Goal: Task Accomplishment & Management: Use online tool/utility

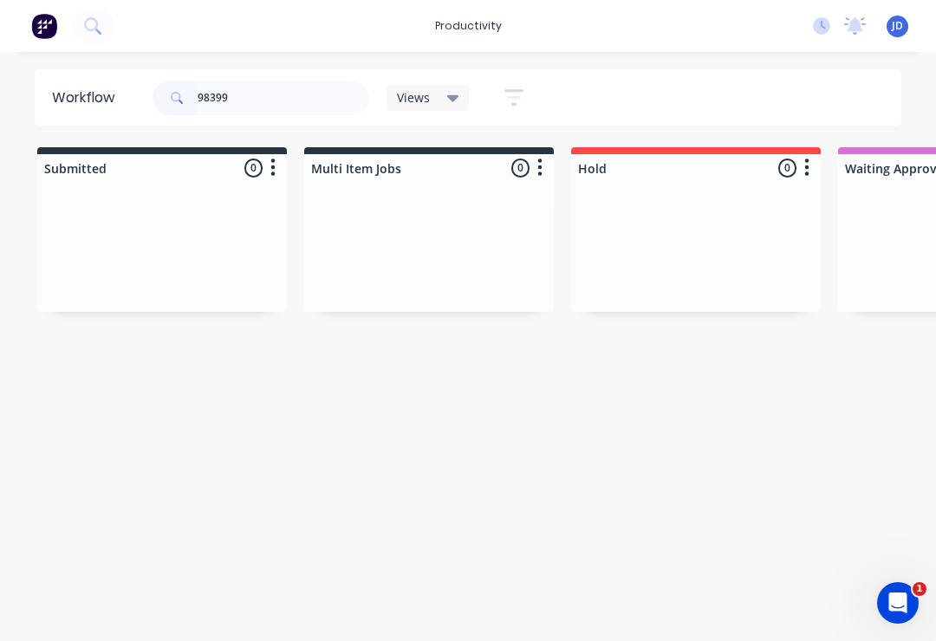
click at [264, 103] on input "98399" at bounding box center [284, 98] width 172 height 35
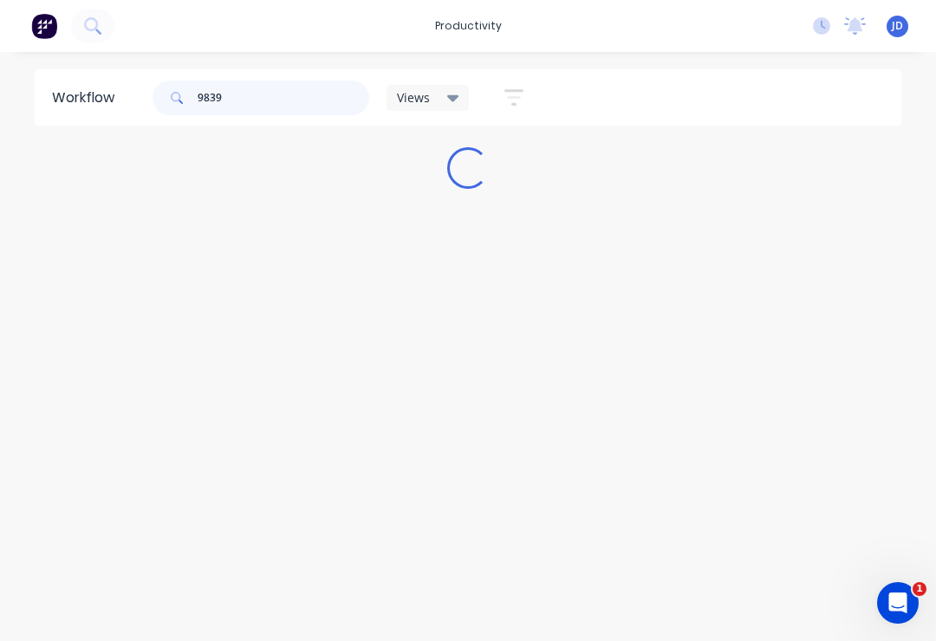
type input "98399"
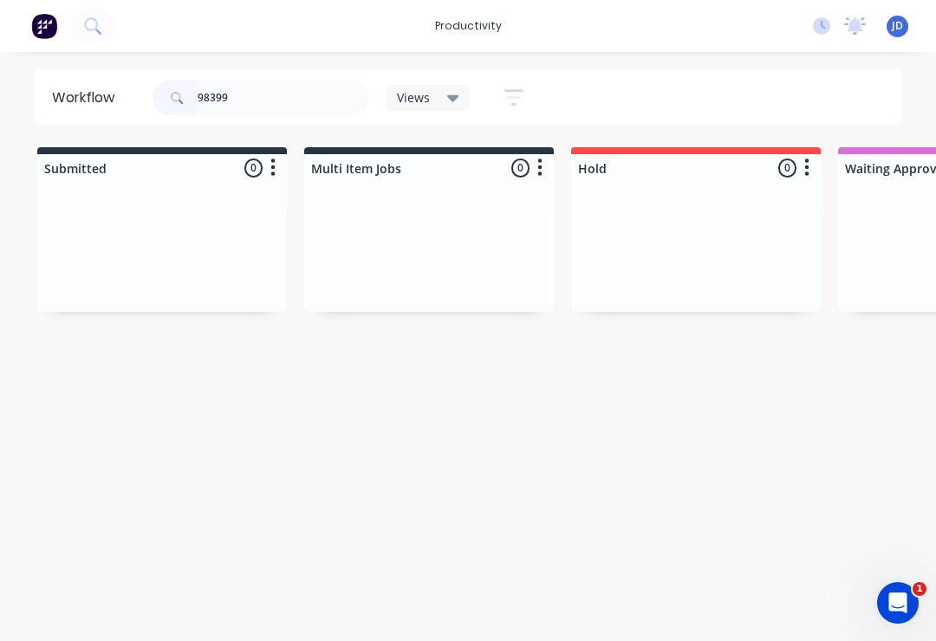
click at [285, 230] on div at bounding box center [162, 247] width 250 height 130
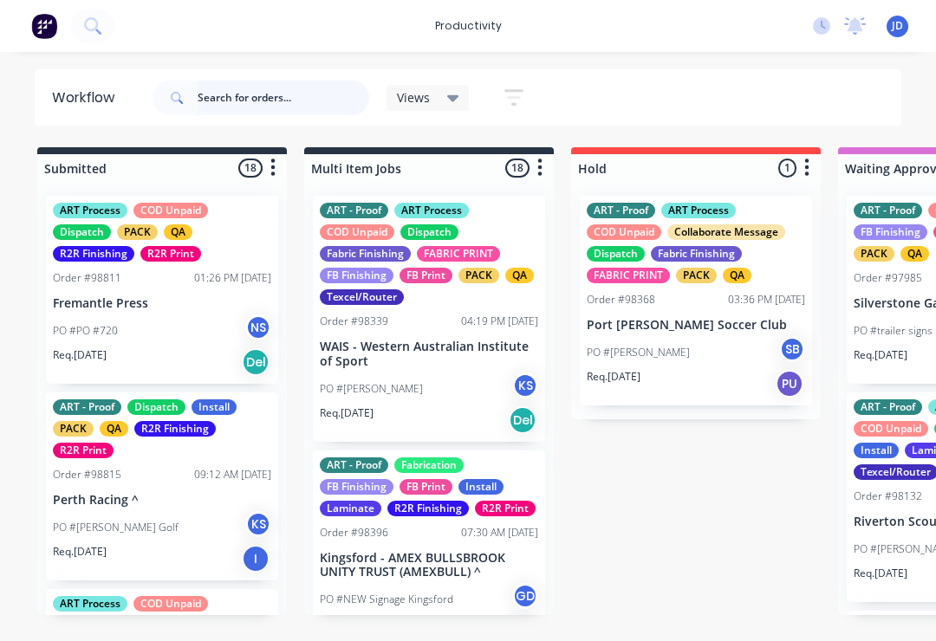
click at [236, 89] on input "text" at bounding box center [284, 98] width 172 height 35
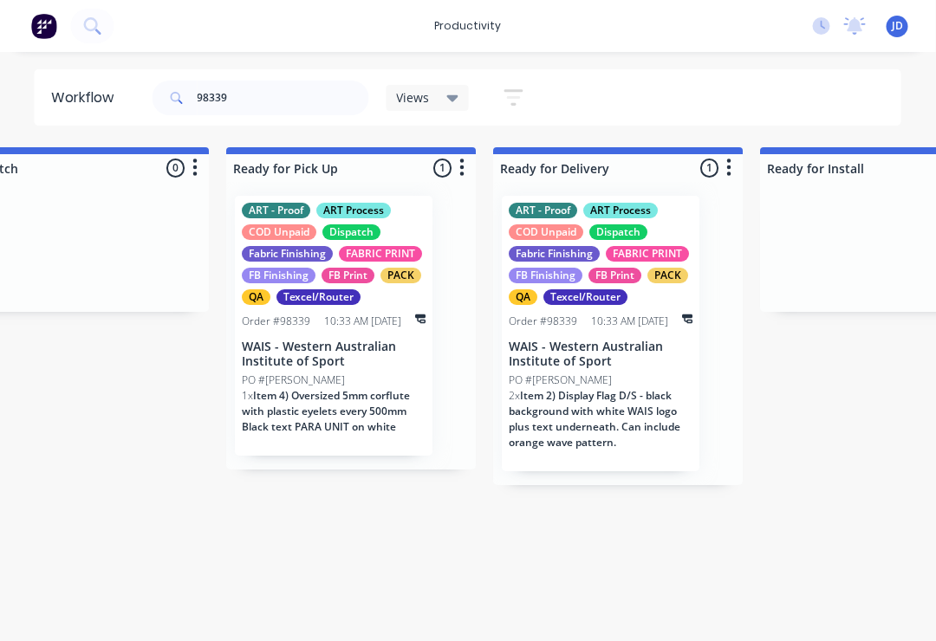
scroll to position [0, 4882]
click at [613, 357] on p "WAIS - Western Australian Institute of Sport" at bounding box center [601, 354] width 184 height 29
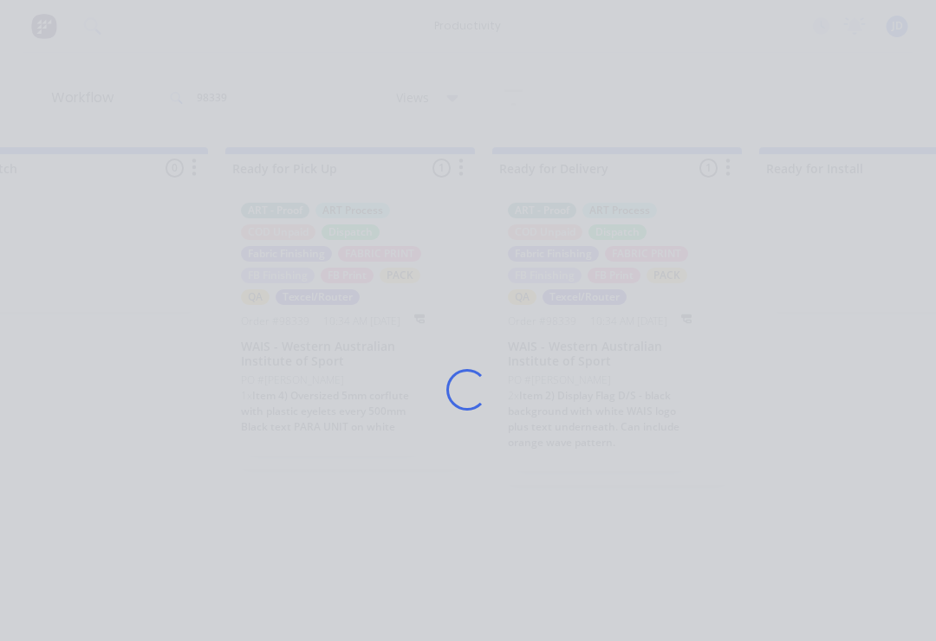
scroll to position [0, 4883]
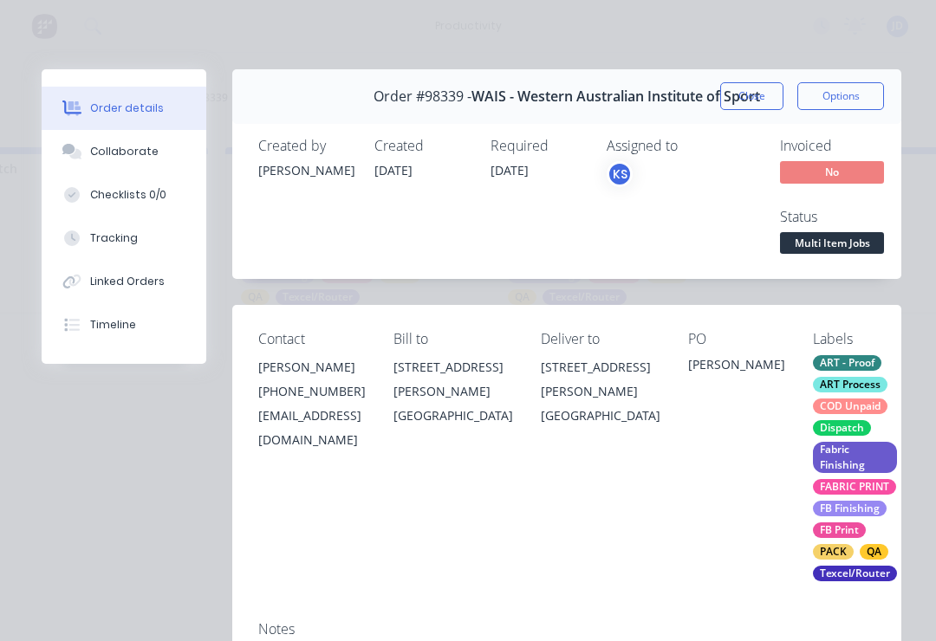
click at [133, 160] on button "Collaborate" at bounding box center [124, 151] width 165 height 43
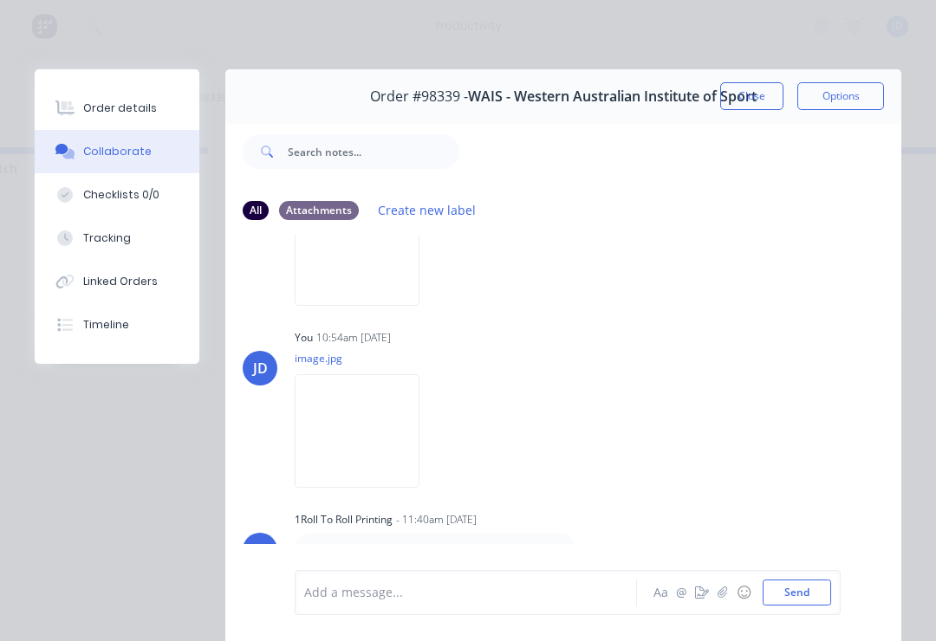
scroll to position [568, 0]
click at [750, 97] on button "Close" at bounding box center [751, 96] width 63 height 28
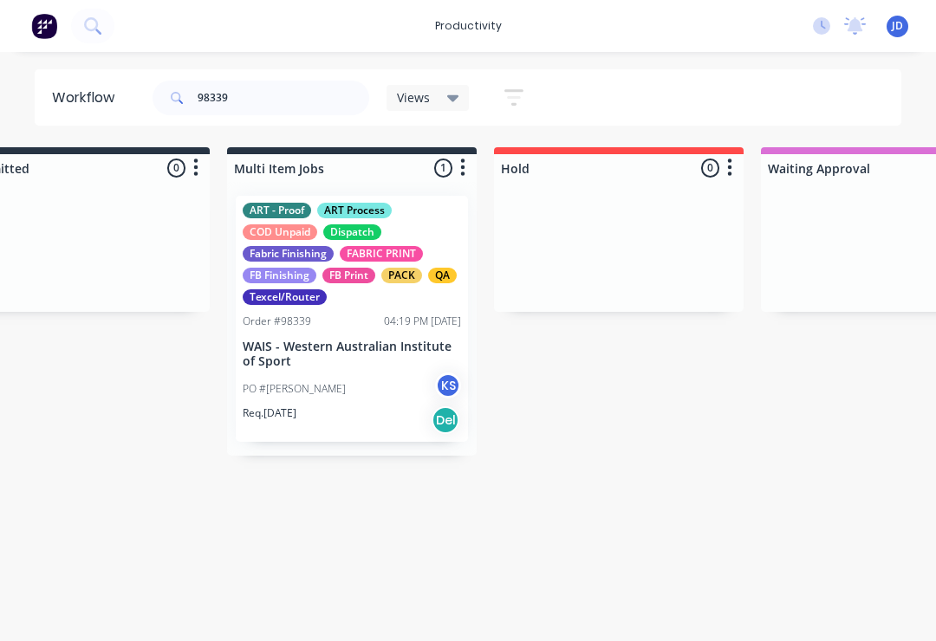
scroll to position [0, 45]
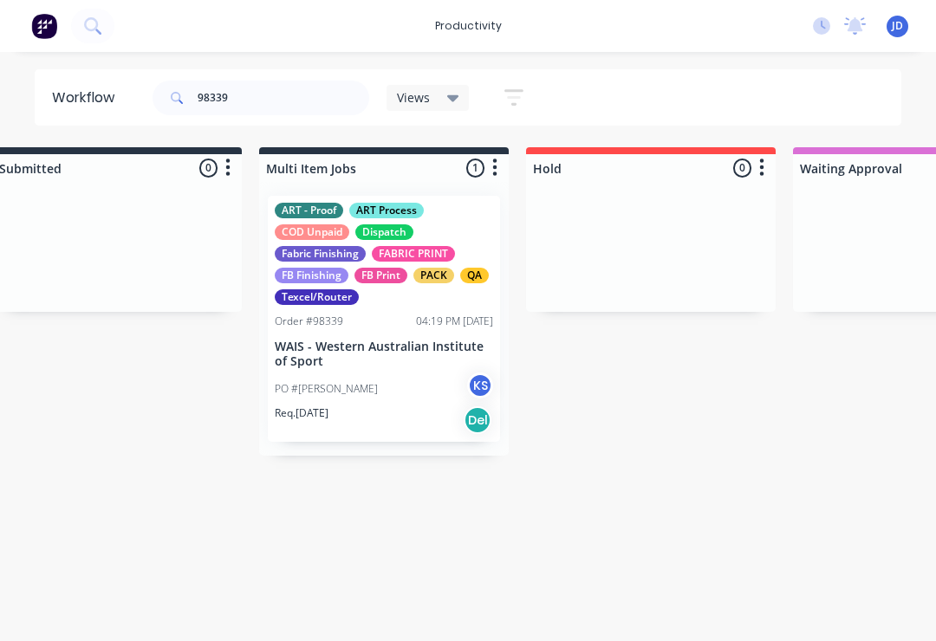
click at [407, 335] on div "ART - Proof ART Process COD Unpaid Dispatch Fabric Finishing FABRIC PRINT FB Fi…" at bounding box center [384, 319] width 232 height 246
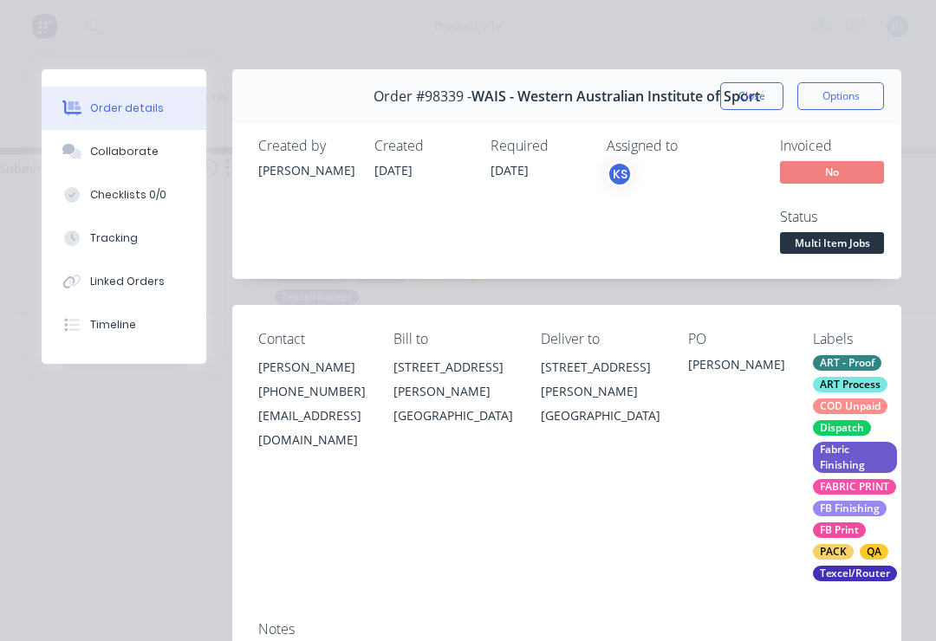
click at [137, 153] on div "Collaborate" at bounding box center [124, 152] width 68 height 16
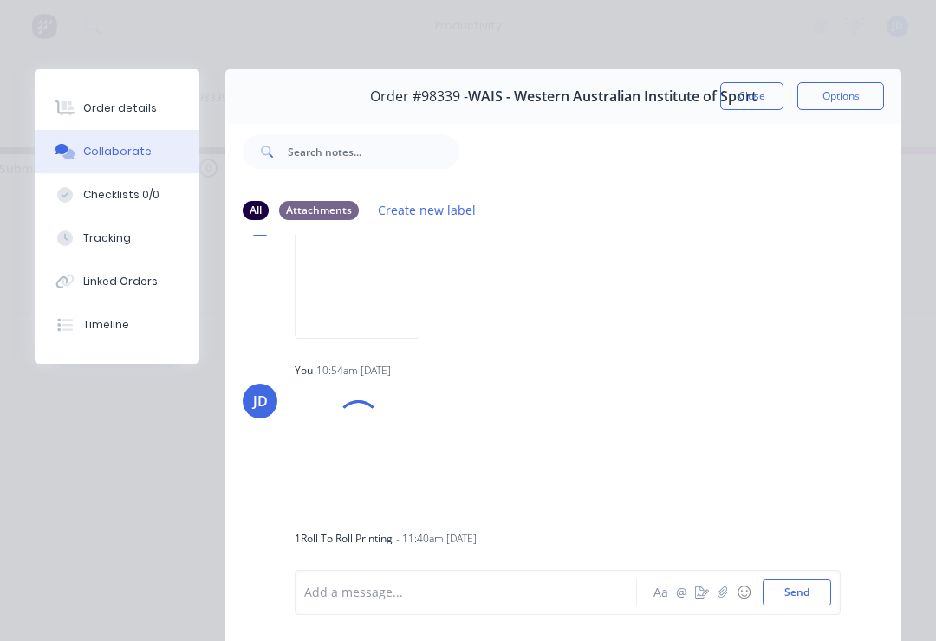
scroll to position [536, 0]
click at [729, 601] on button "button" at bounding box center [722, 592] width 21 height 21
click at [801, 605] on button "Send" at bounding box center [797, 593] width 68 height 26
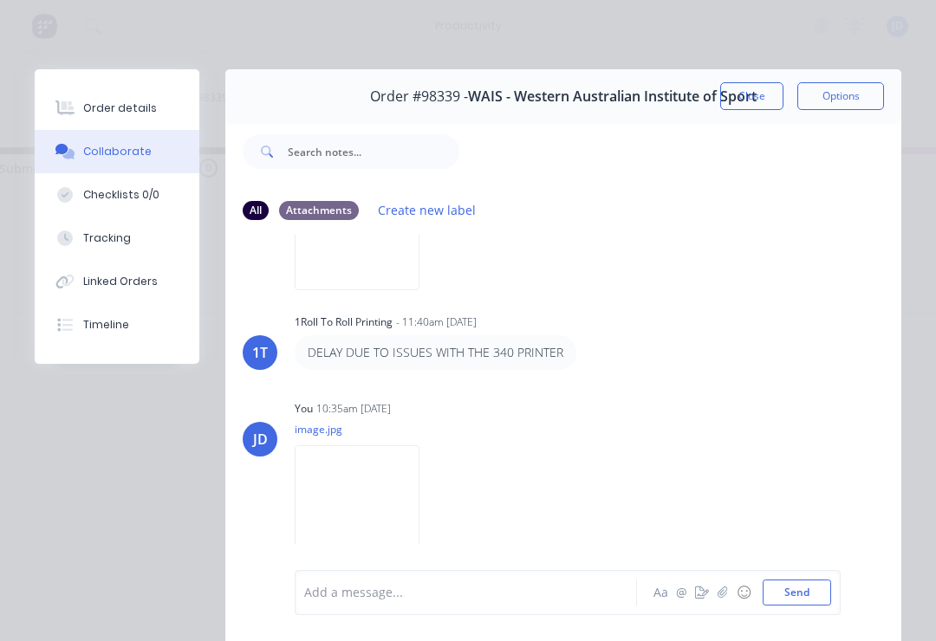
scroll to position [780, 0]
click at [722, 601] on button "button" at bounding box center [722, 592] width 21 height 21
click at [828, 582] on button "Send" at bounding box center [797, 593] width 68 height 26
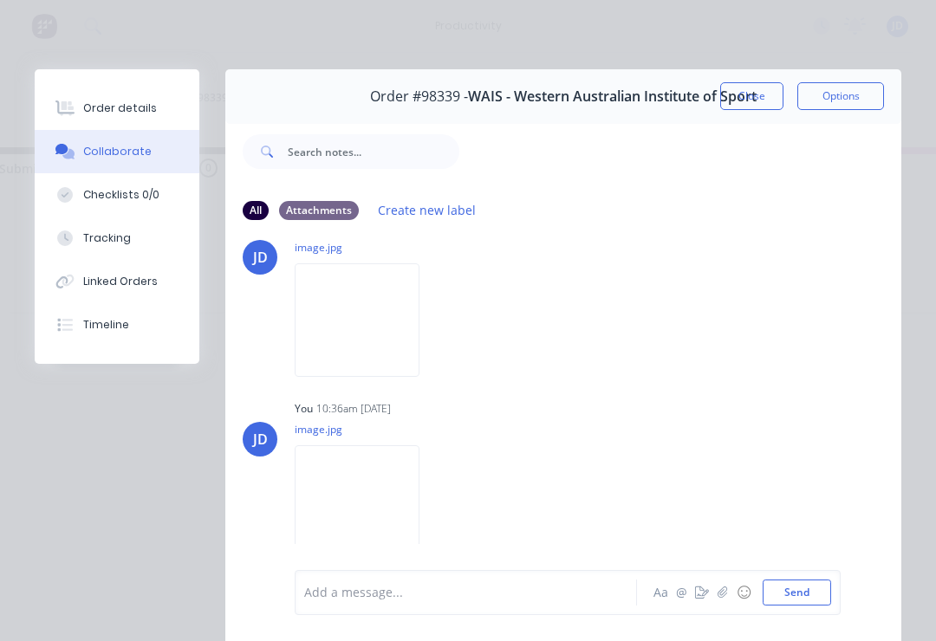
scroll to position [969, 0]
click at [766, 101] on button "Close" at bounding box center [751, 96] width 63 height 28
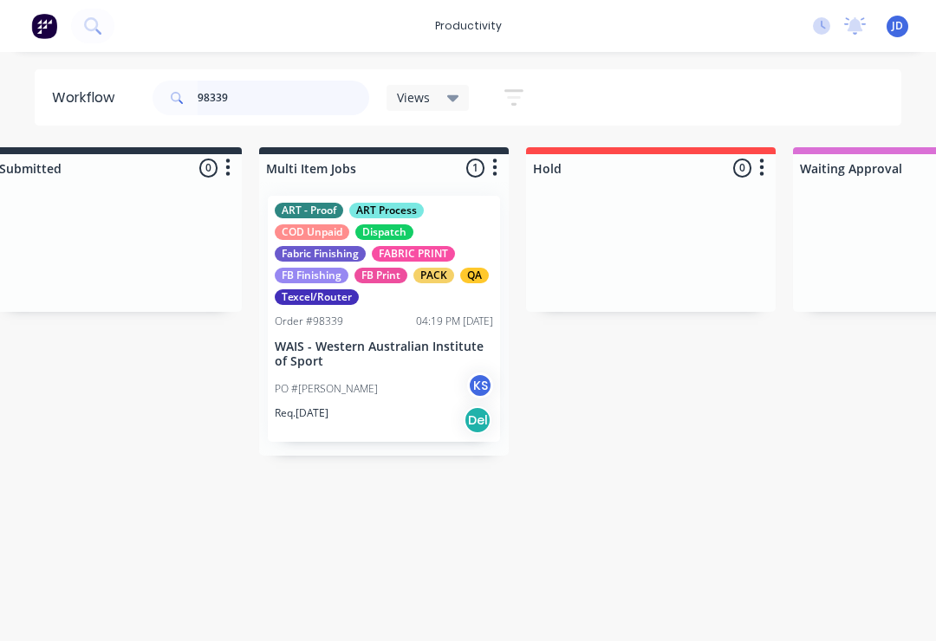
click at [269, 94] on input "98339" at bounding box center [284, 98] width 172 height 35
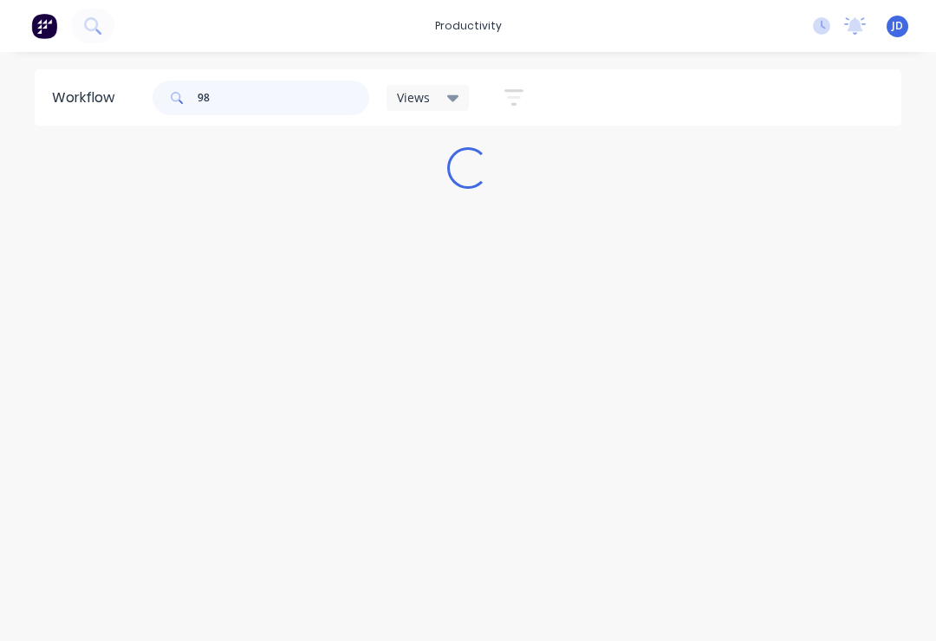
scroll to position [0, 0]
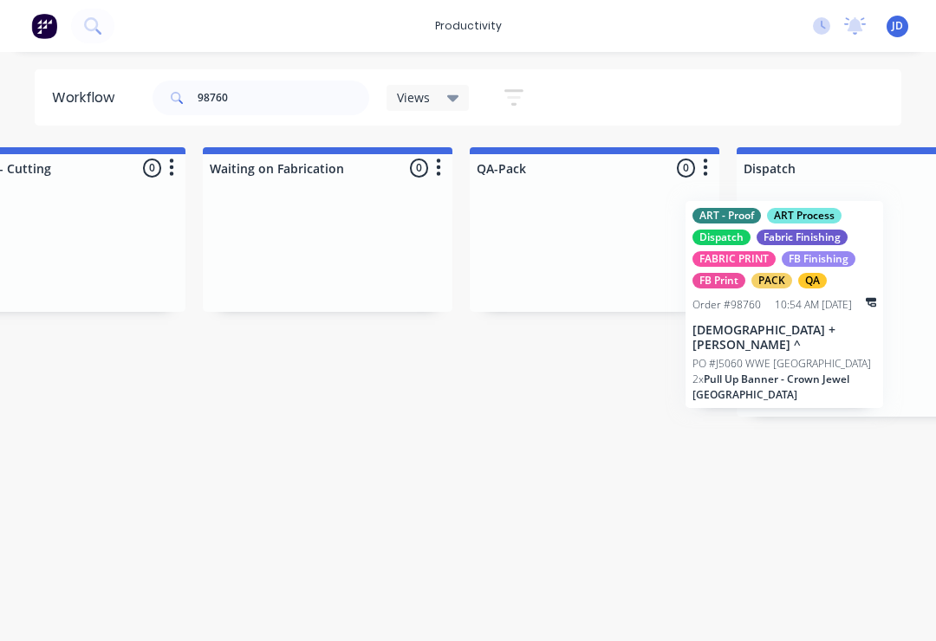
scroll to position [0, 4151]
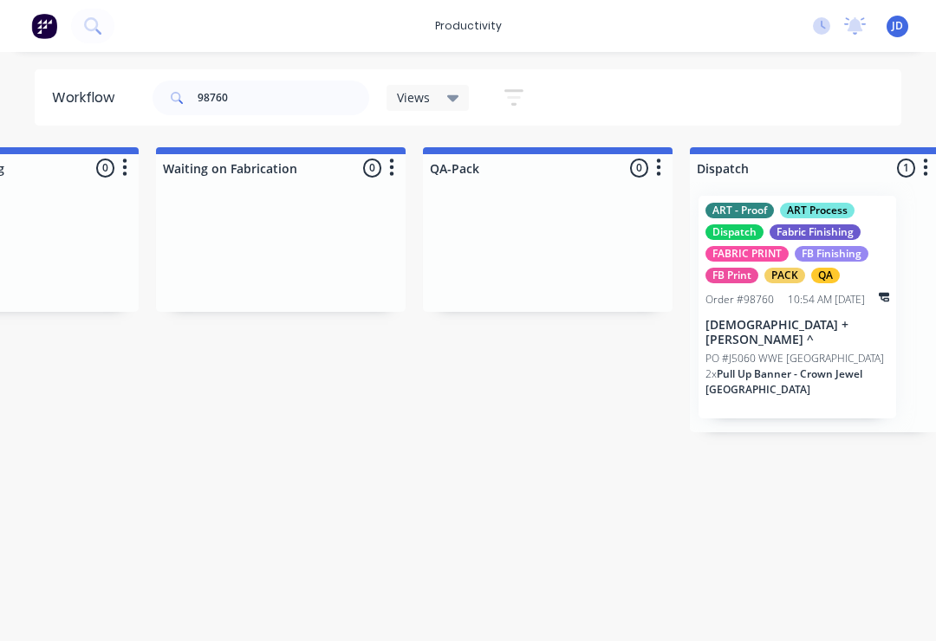
click at [825, 308] on div "ART - Proof ART Process Dispatch Fabric Finishing FABRIC PRINT FB Finishing FB …" at bounding box center [797, 307] width 198 height 223
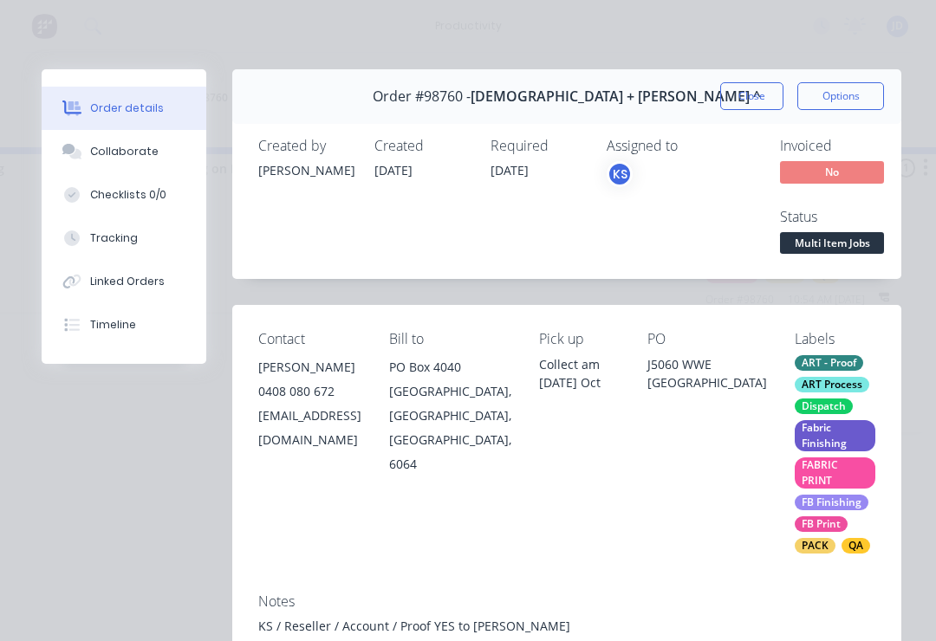
click at [134, 158] on div "Collaborate" at bounding box center [124, 152] width 68 height 16
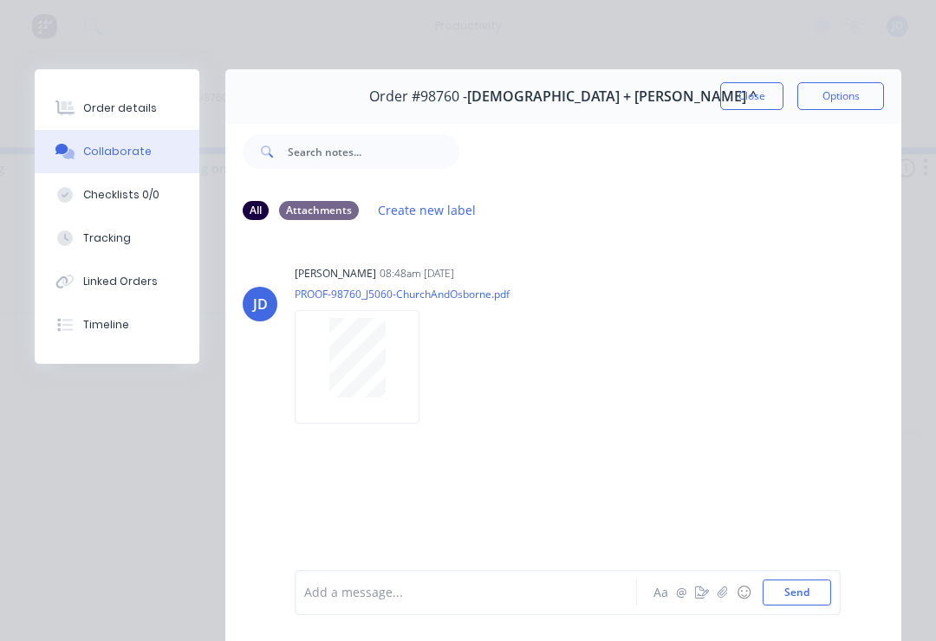
scroll to position [0, 0]
click at [724, 593] on icon "button" at bounding box center [722, 592] width 10 height 11
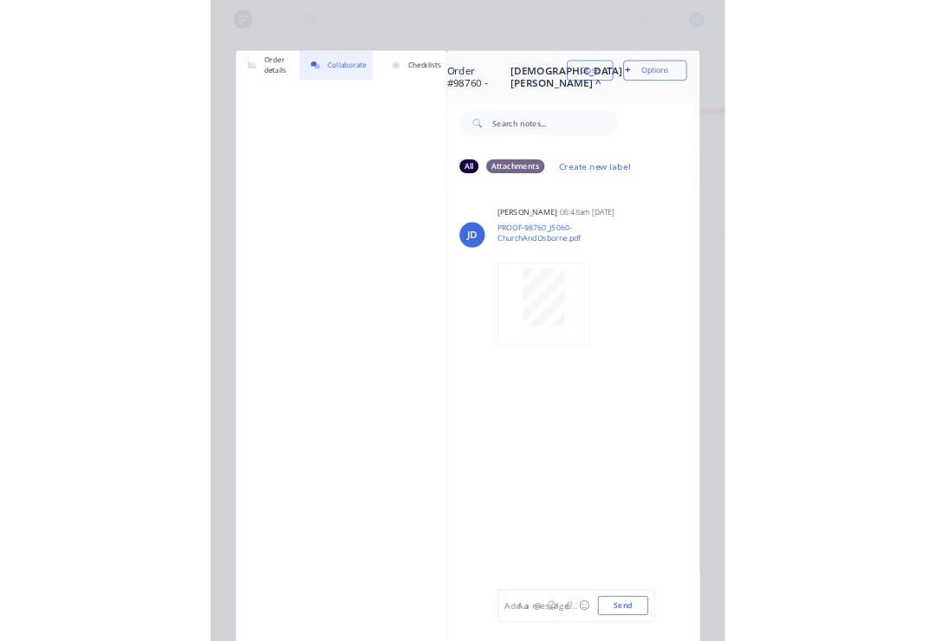
scroll to position [0, 4151]
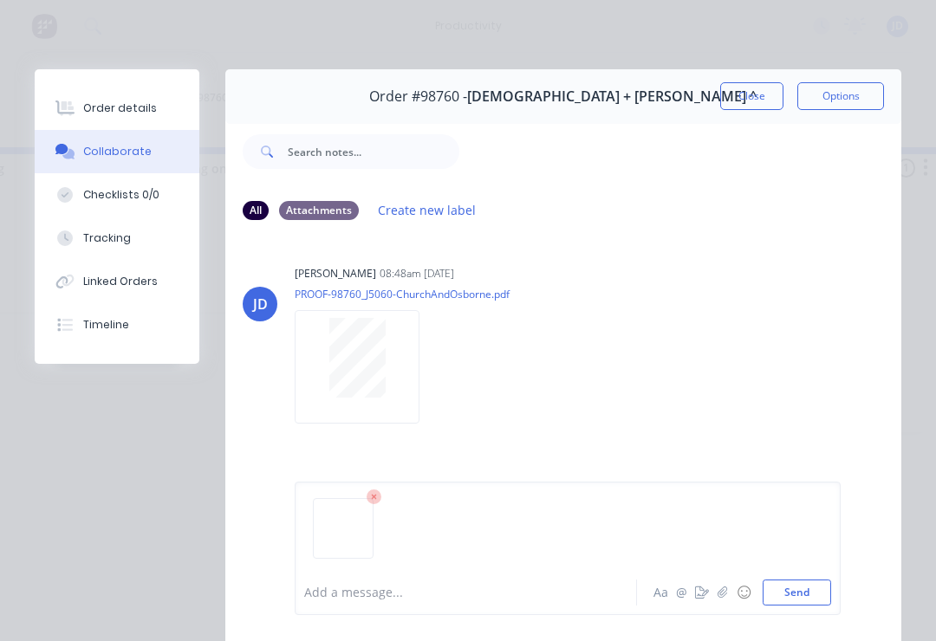
click at [802, 582] on button "Send" at bounding box center [797, 593] width 68 height 26
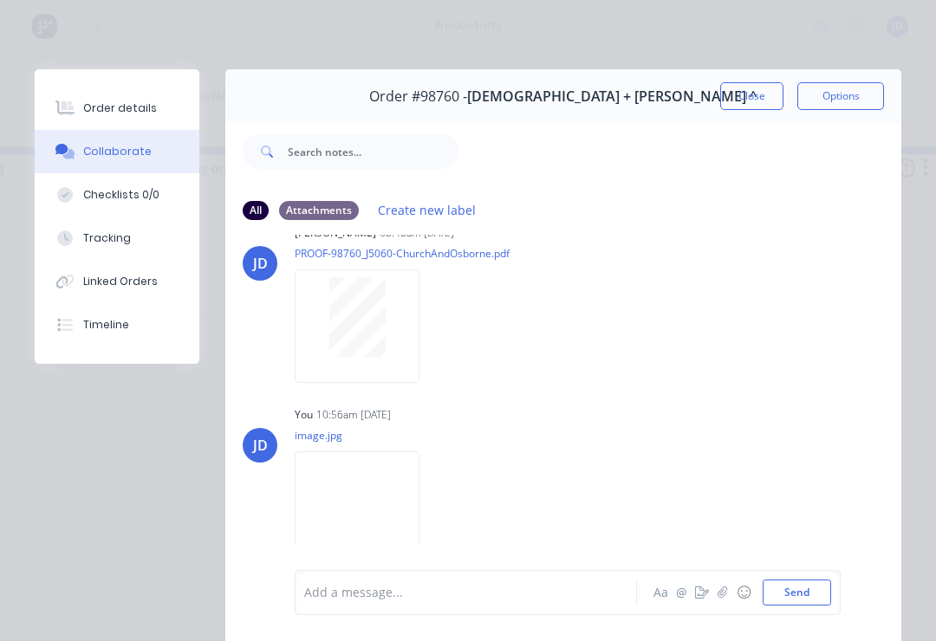
scroll to position [40, 0]
click at [755, 88] on button "Close" at bounding box center [751, 96] width 63 height 28
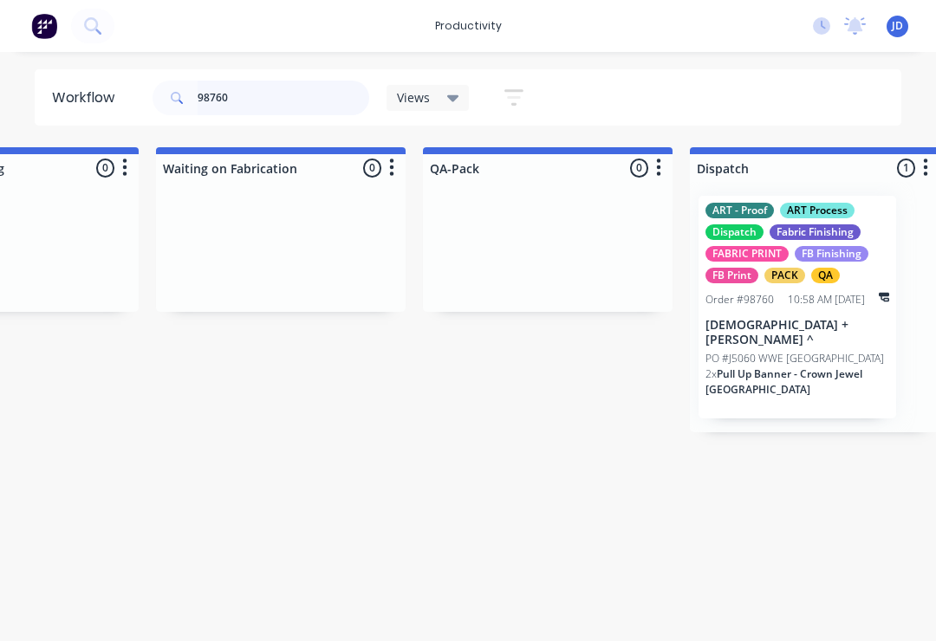
click at [254, 107] on input "98760" at bounding box center [284, 98] width 172 height 35
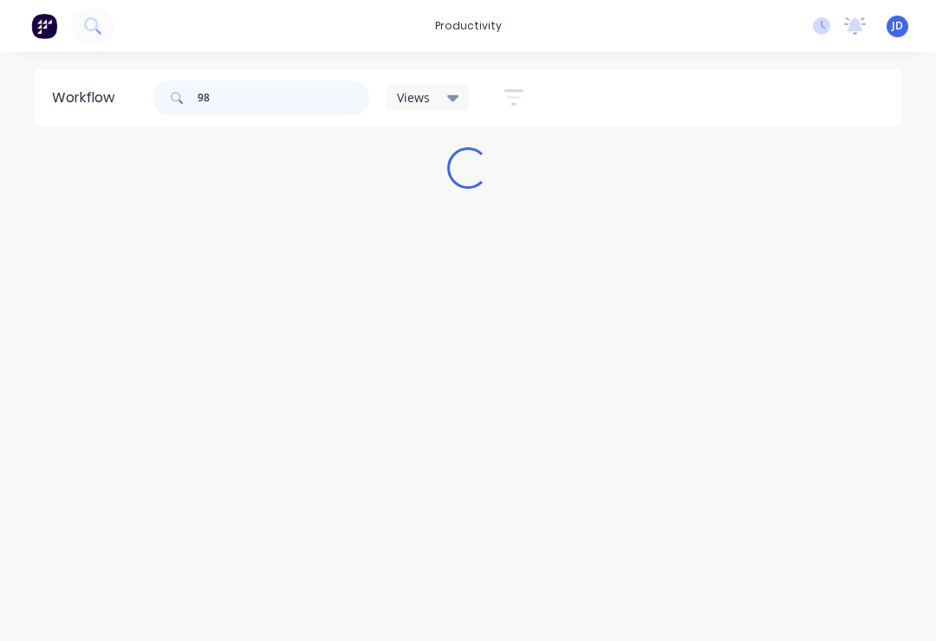
scroll to position [0, 0]
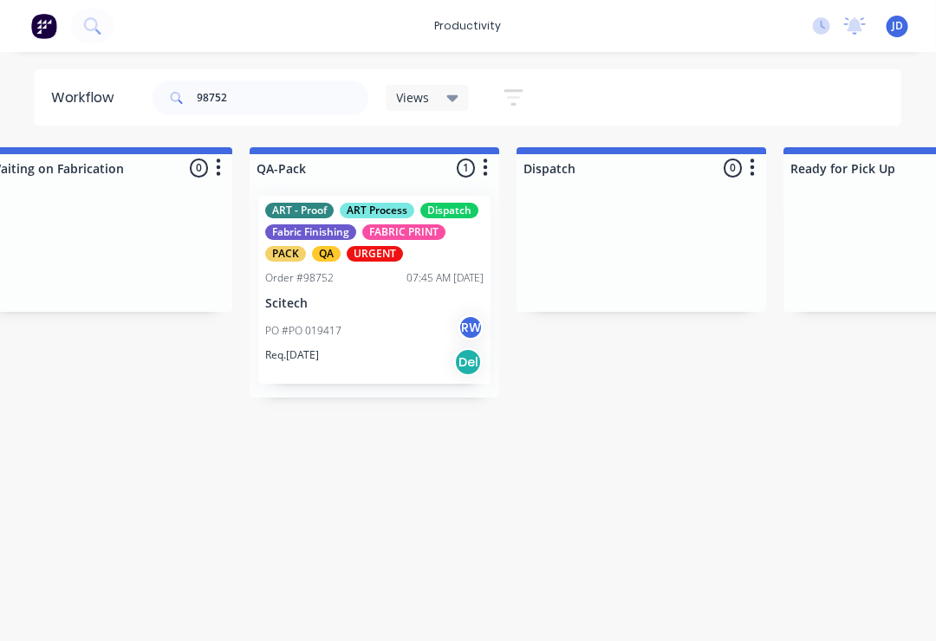
scroll to position [0, 4325]
click at [254, 95] on input "98752" at bounding box center [284, 98] width 172 height 35
click at [399, 320] on div "PO #PO 019417 RW" at bounding box center [374, 331] width 218 height 33
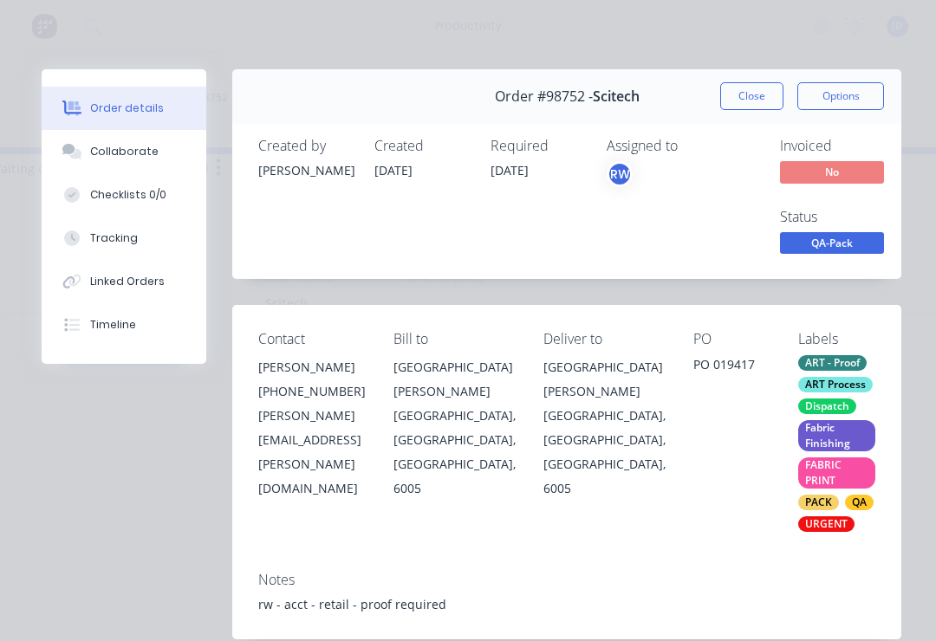
click at [143, 153] on div "Collaborate" at bounding box center [124, 152] width 68 height 16
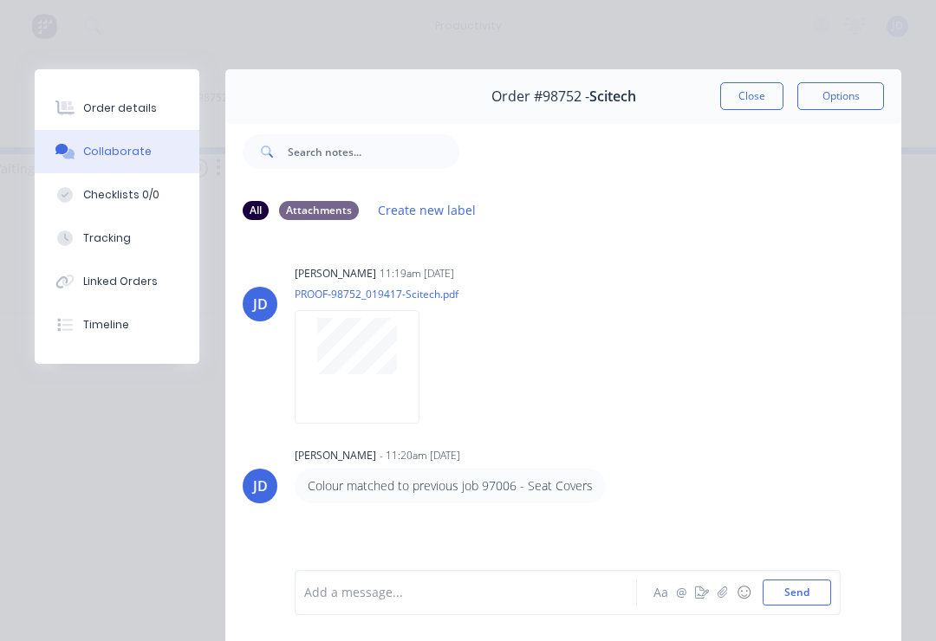
click at [716, 595] on button "button" at bounding box center [722, 592] width 21 height 21
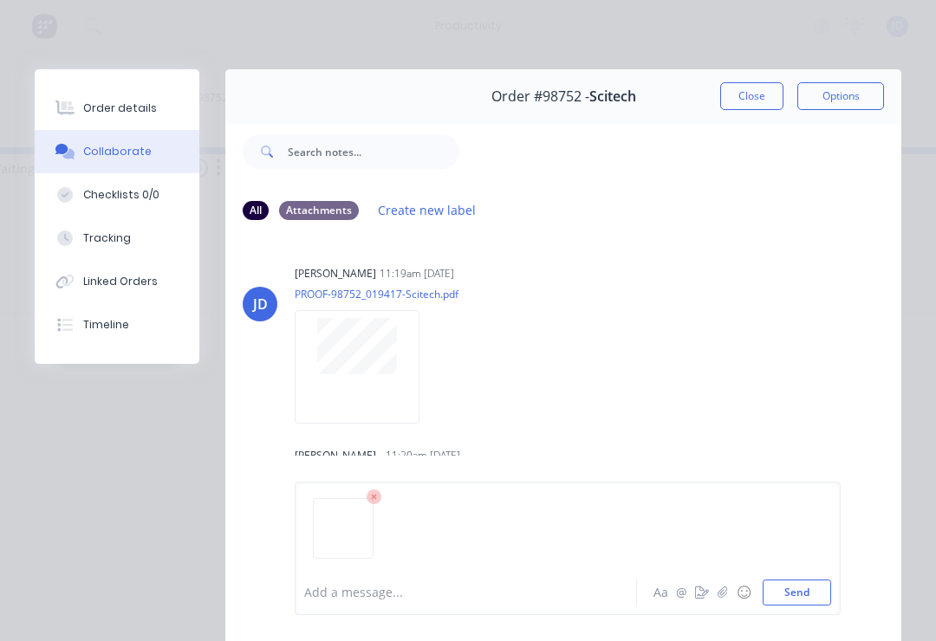
click at [827, 582] on button "Send" at bounding box center [797, 593] width 68 height 26
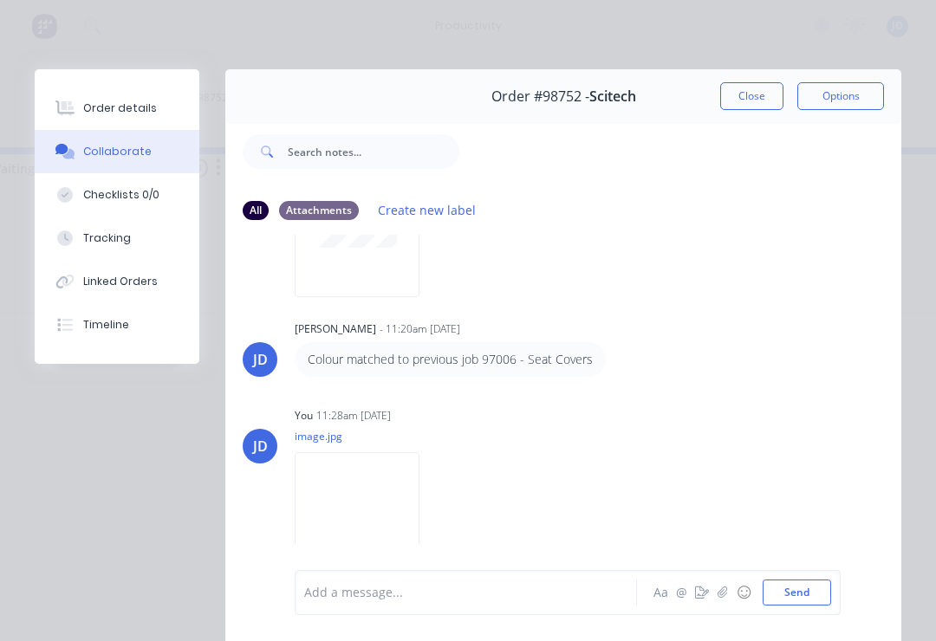
scroll to position [127, 0]
click at [718, 602] on button "button" at bounding box center [722, 592] width 21 height 21
click at [820, 581] on button "Send" at bounding box center [797, 593] width 68 height 26
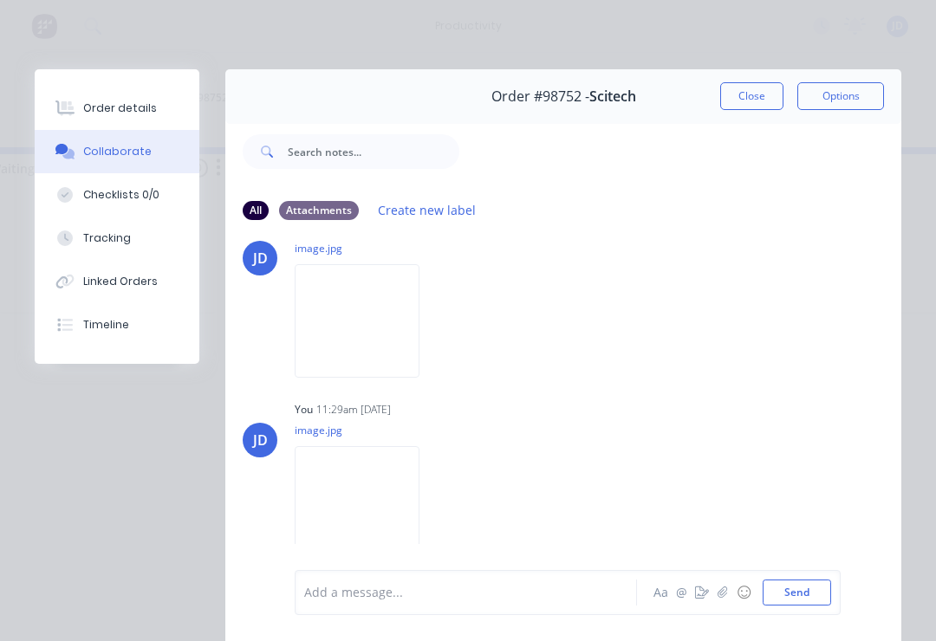
scroll to position [315, 0]
click at [748, 93] on button "Close" at bounding box center [751, 96] width 63 height 28
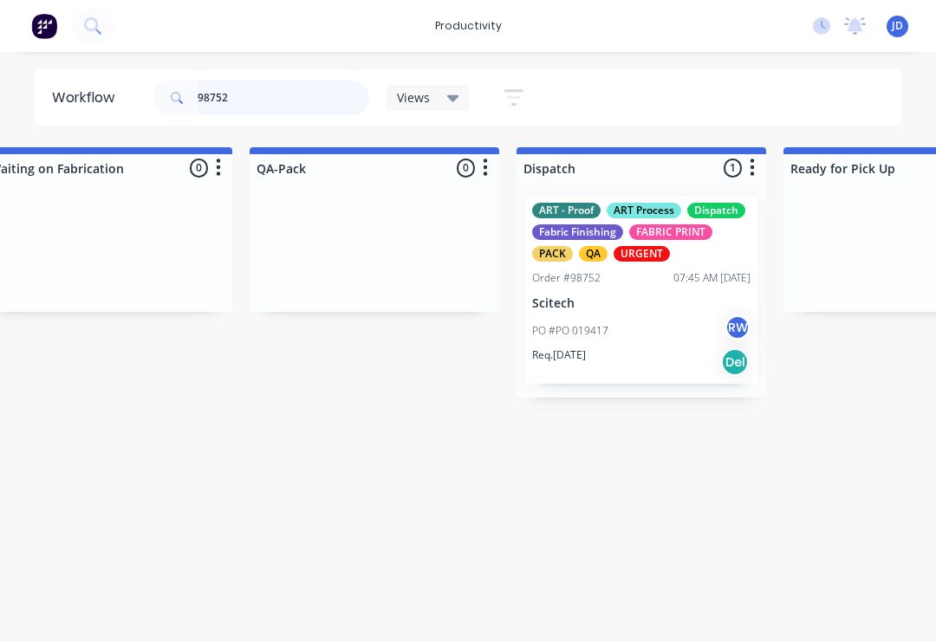
click at [256, 106] on input "98752" at bounding box center [284, 98] width 172 height 35
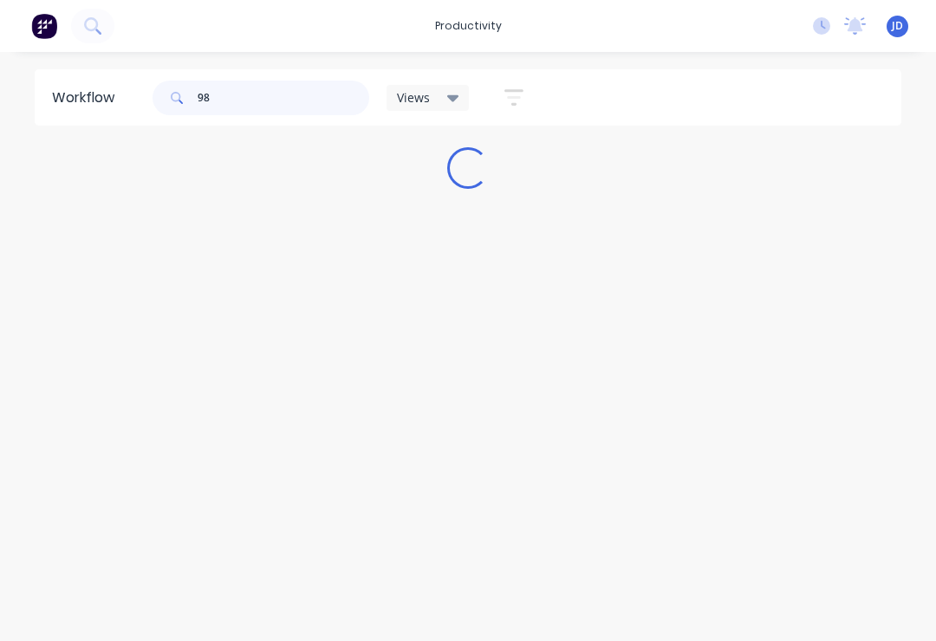
scroll to position [0, 0]
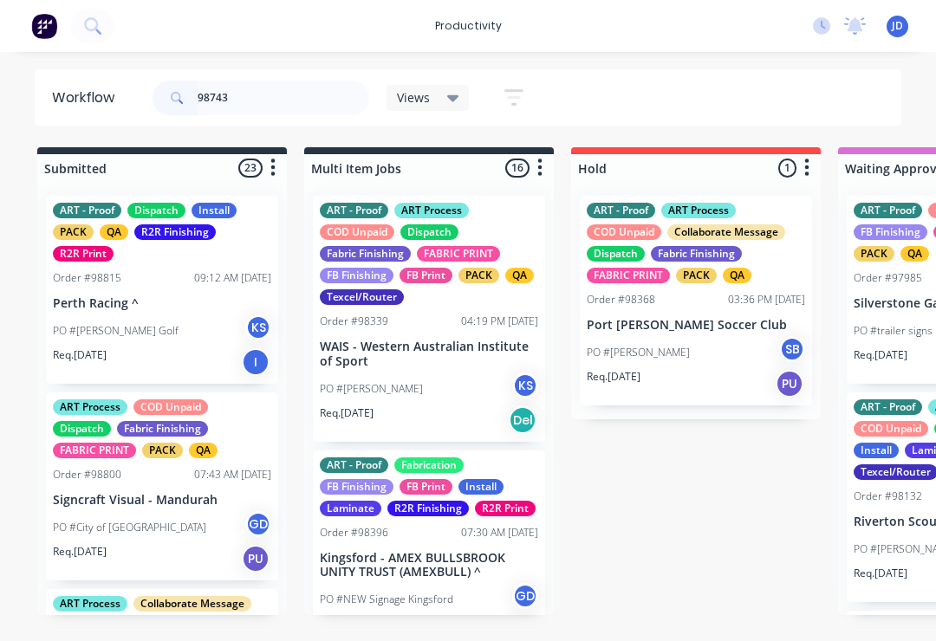
click at [258, 110] on input "98743" at bounding box center [284, 98] width 172 height 35
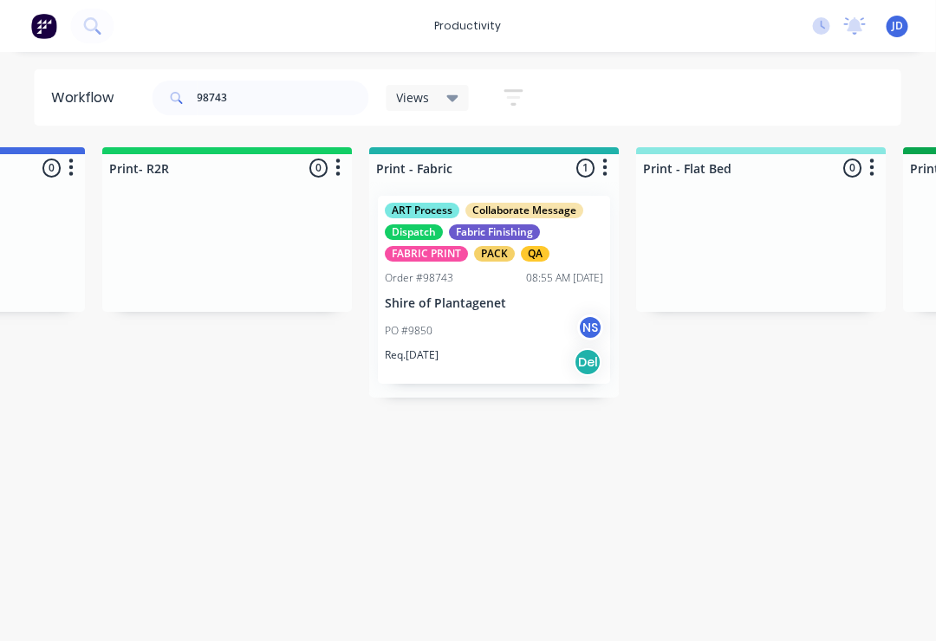
scroll to position [0, 2080]
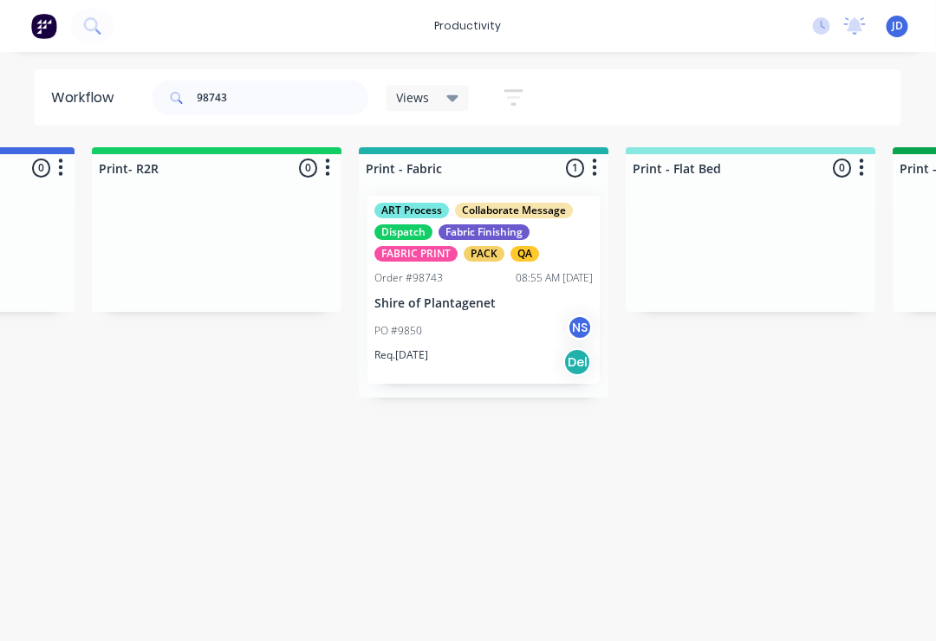
click at [464, 278] on div "Order #98743 08:55 AM [DATE]" at bounding box center [484, 278] width 218 height 16
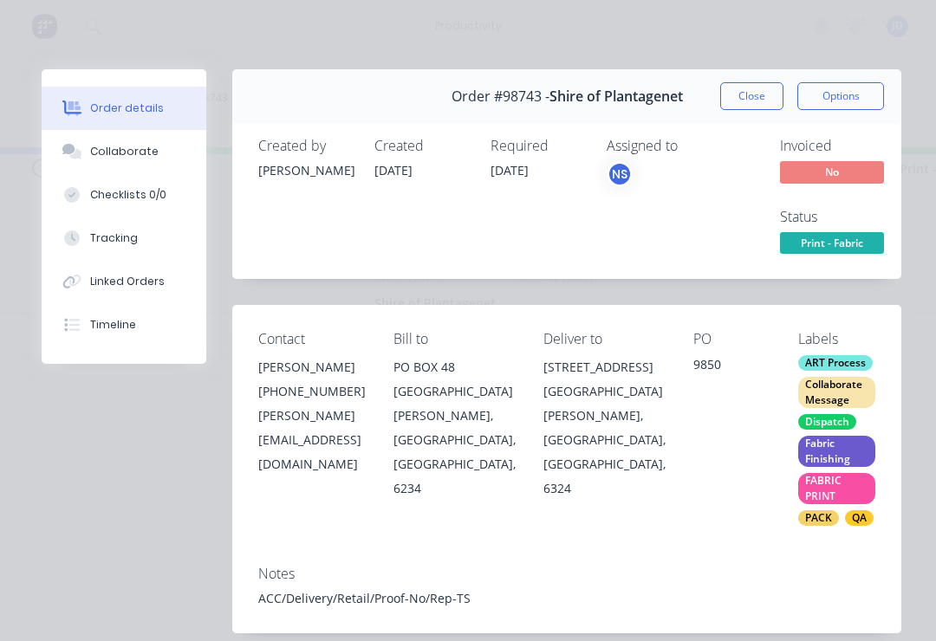
click at [143, 150] on div "Collaborate" at bounding box center [124, 152] width 68 height 16
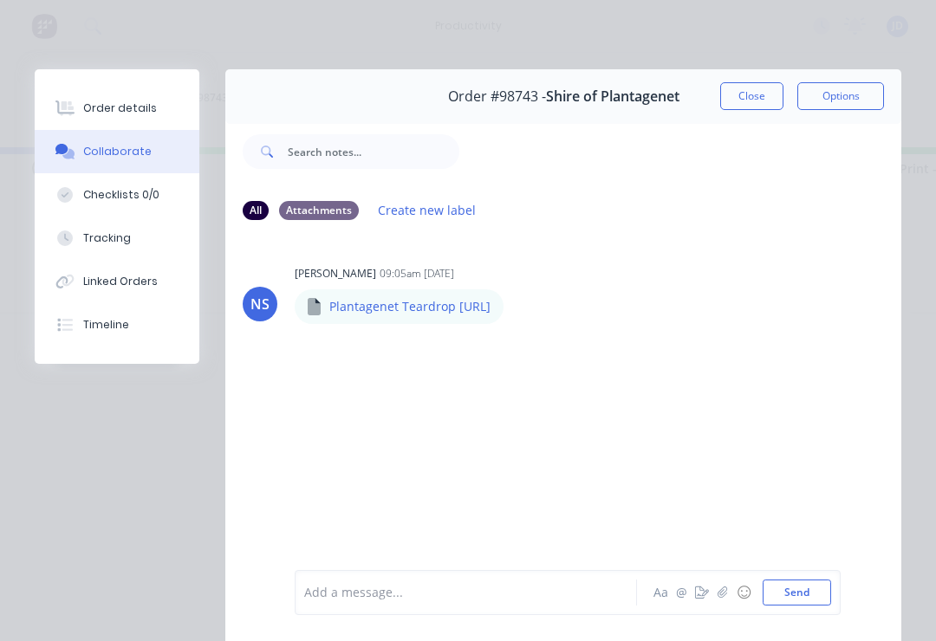
click at [724, 597] on icon "button" at bounding box center [722, 593] width 10 height 12
click at [828, 600] on button "Send" at bounding box center [797, 593] width 68 height 26
click at [718, 595] on icon "button" at bounding box center [722, 592] width 10 height 11
click at [822, 591] on button "Send" at bounding box center [797, 593] width 68 height 26
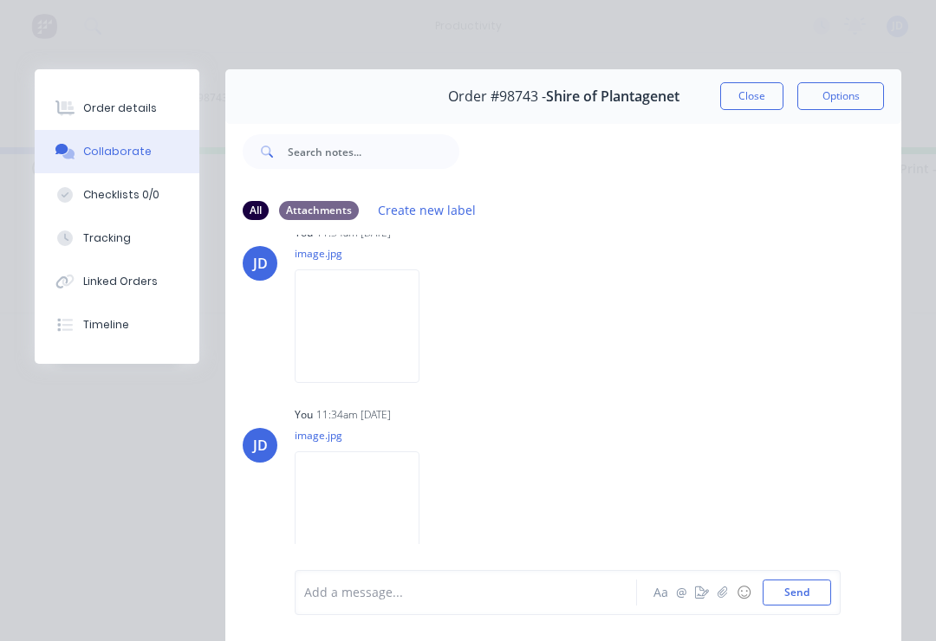
scroll to position [128, 0]
click at [751, 79] on div "Order #98743 - Shire of Plantagenet Close Options" at bounding box center [563, 96] width 676 height 55
click at [752, 103] on button "Close" at bounding box center [751, 96] width 63 height 28
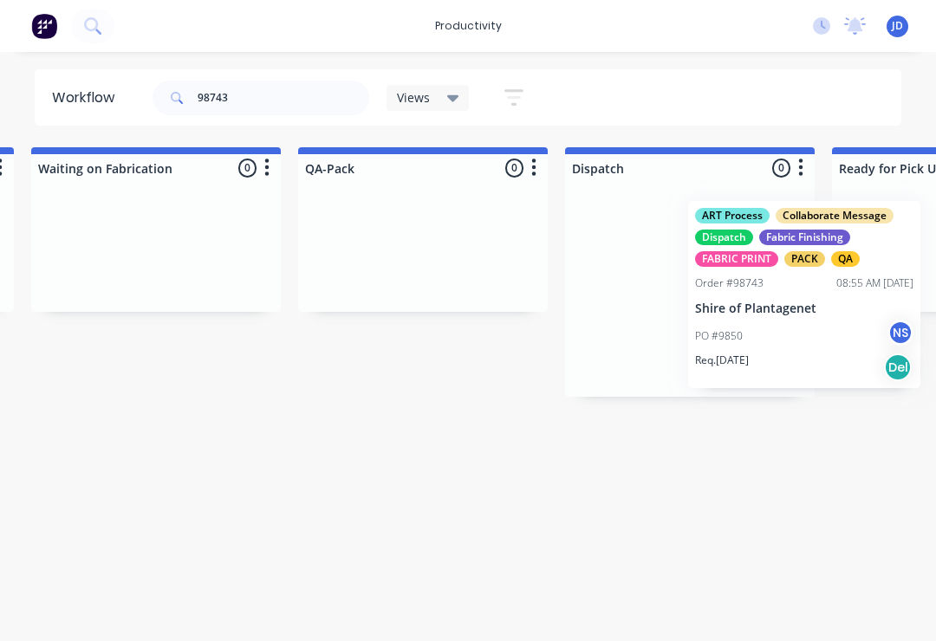
scroll to position [0, 4281]
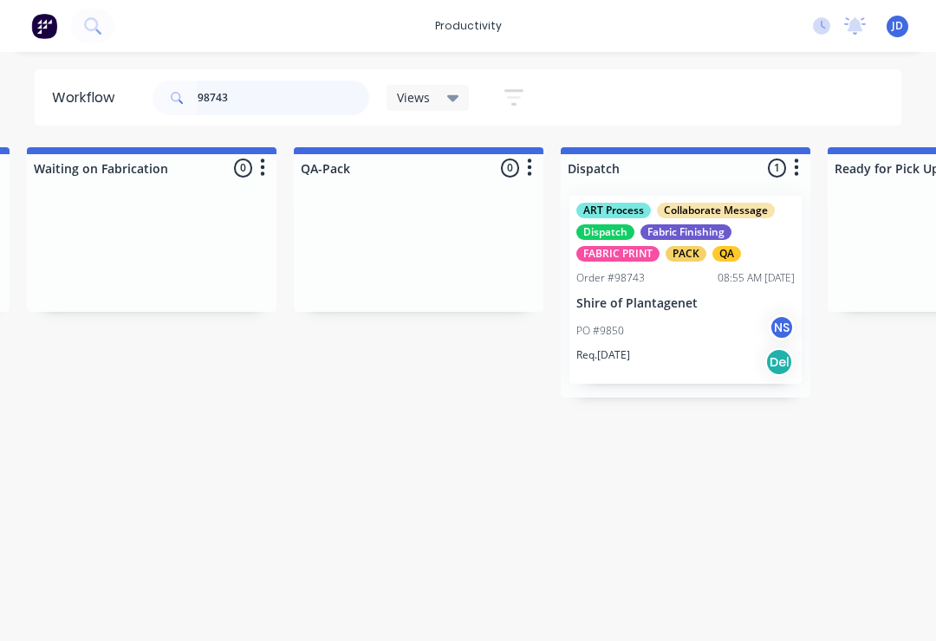
click at [257, 108] on input "98743" at bounding box center [284, 98] width 172 height 35
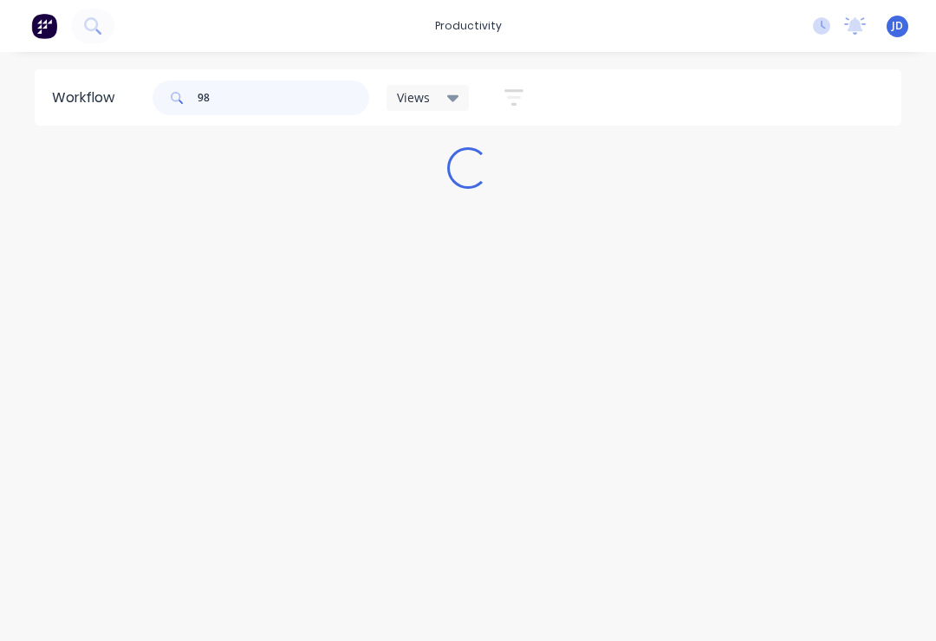
scroll to position [0, 0]
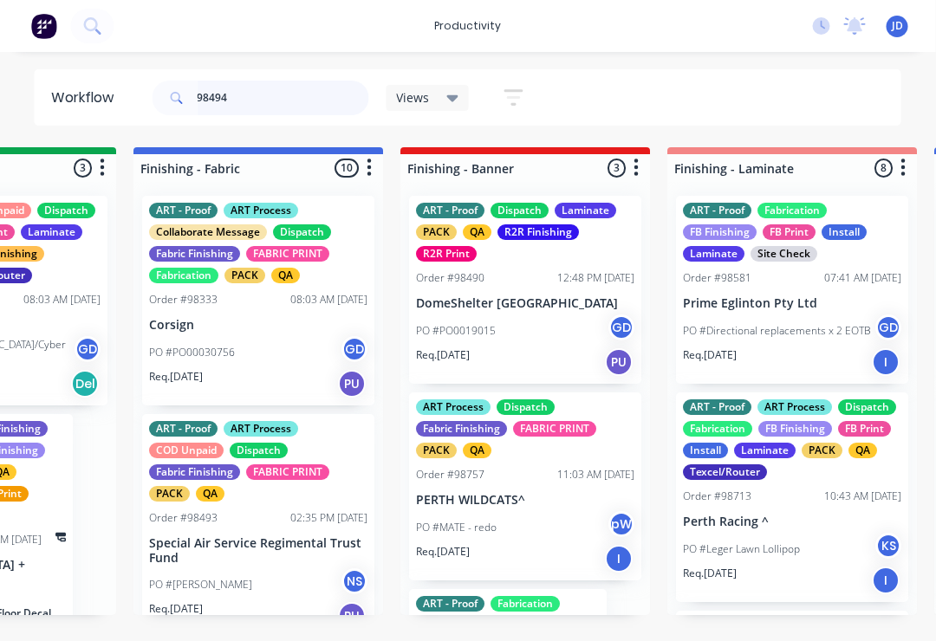
click at [266, 103] on input "98494" at bounding box center [284, 98] width 172 height 35
type input "98494"
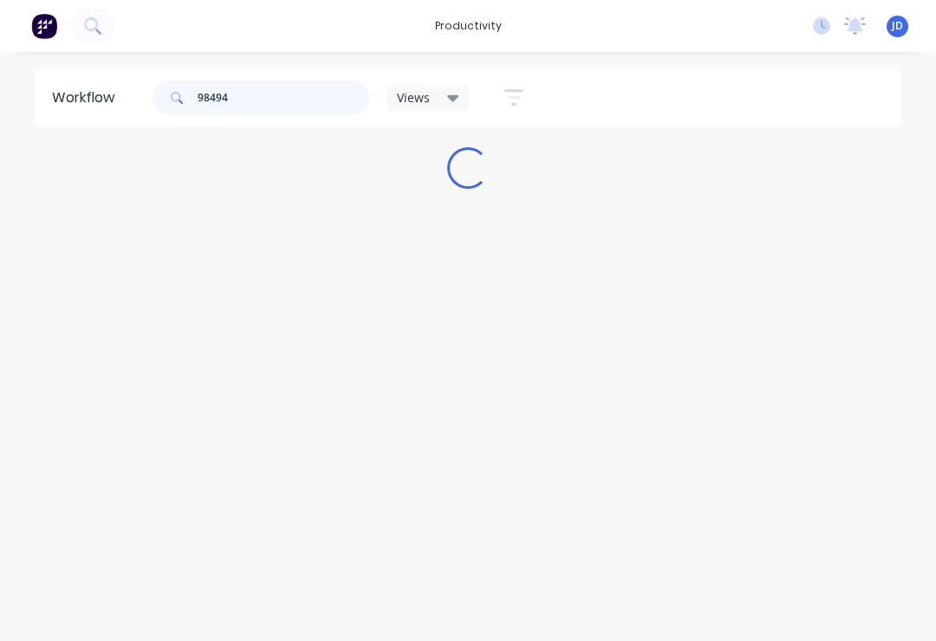
scroll to position [0, 0]
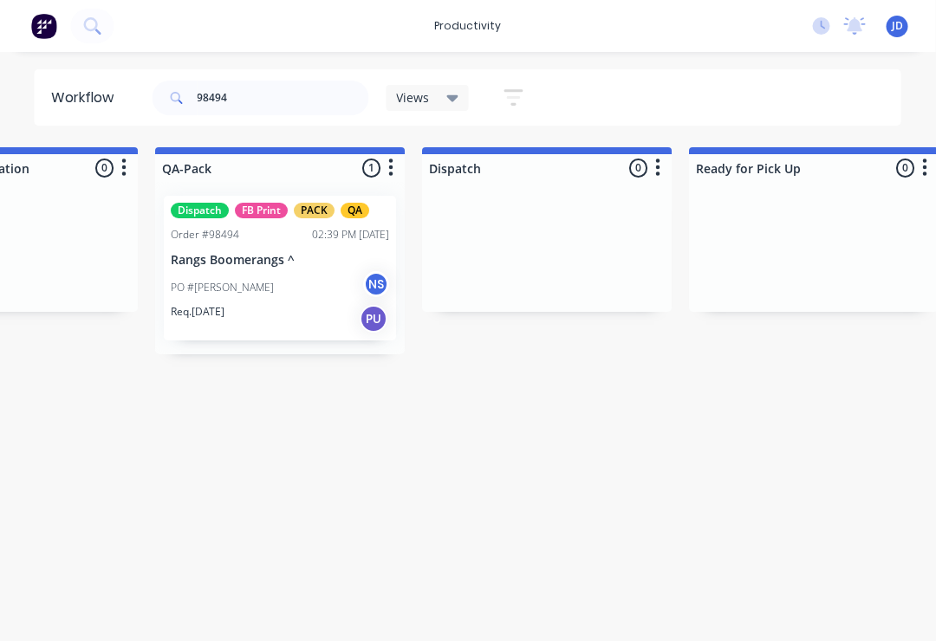
scroll to position [0, 4419]
click at [279, 263] on p "Rangs Boomerangs ^" at bounding box center [280, 260] width 218 height 15
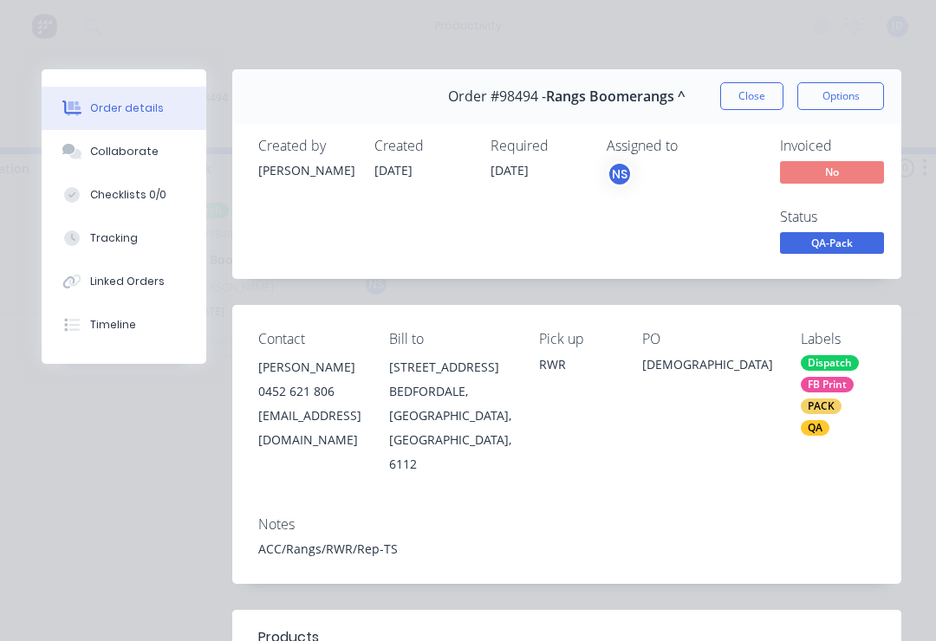
click at [145, 165] on button "Collaborate" at bounding box center [124, 151] width 165 height 43
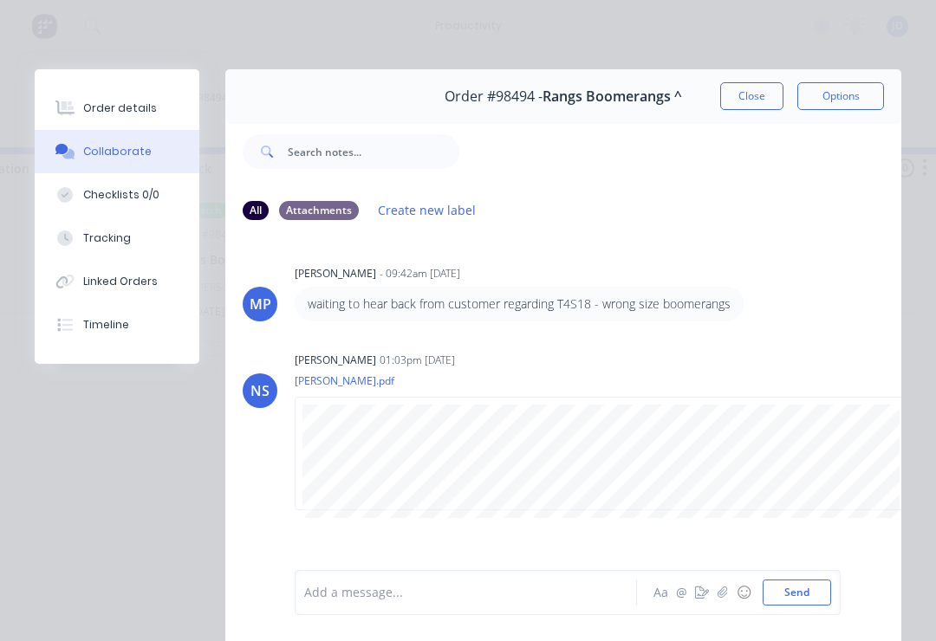
click at [719, 599] on icon "button" at bounding box center [722, 593] width 10 height 12
click at [801, 595] on button "Send" at bounding box center [797, 593] width 68 height 26
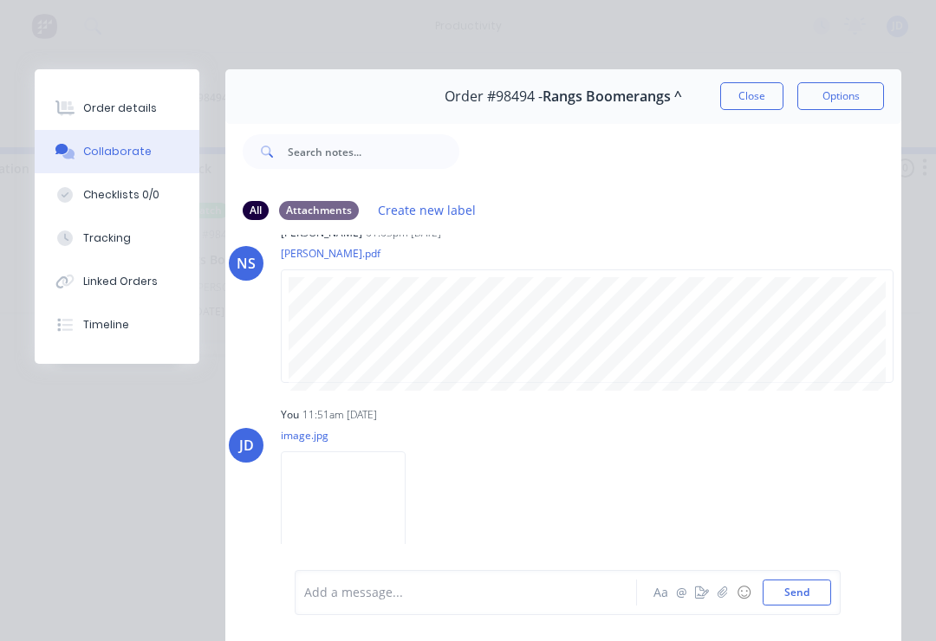
scroll to position [127, 15]
click at [756, 93] on button "Close" at bounding box center [751, 96] width 63 height 28
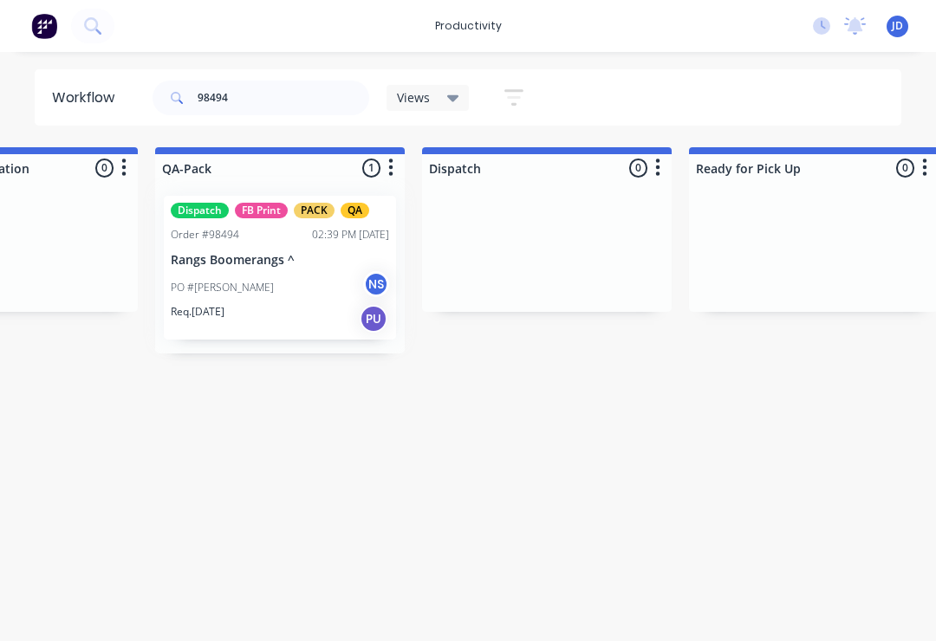
scroll to position [0, 4418]
